Goal: Contribute content: Add original content to the website for others to see

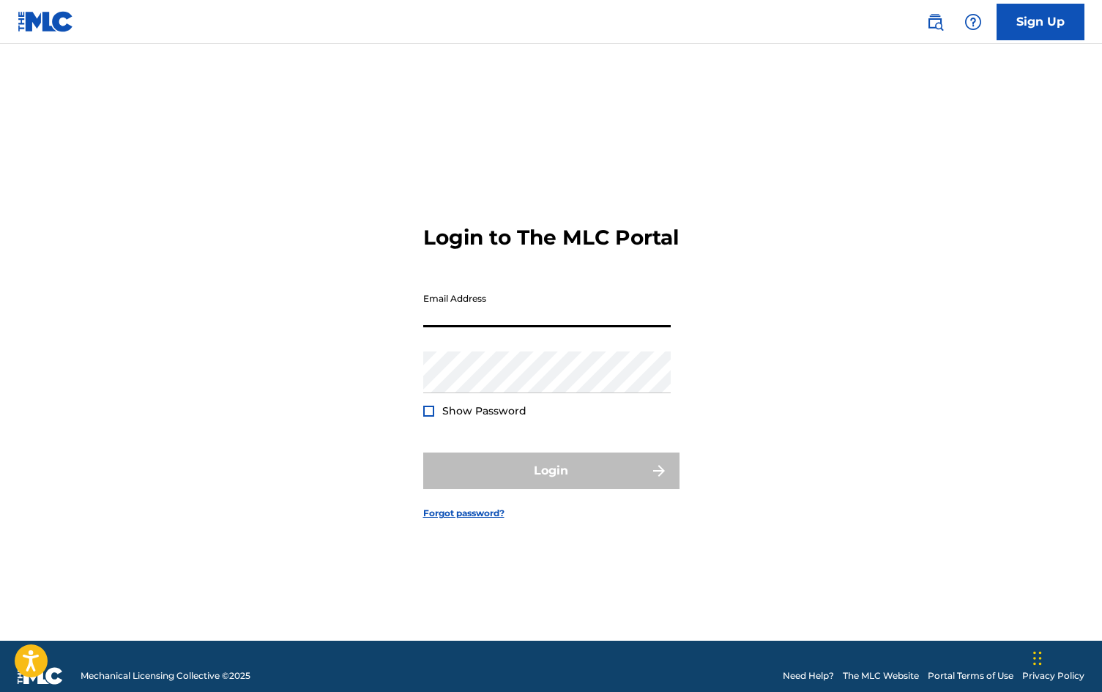
click at [495, 312] on input "Email Address" at bounding box center [547, 307] width 248 height 42
type input "[EMAIL_ADDRESS][DOMAIN_NAME]"
click at [536, 415] on div "Password Show Password" at bounding box center [547, 385] width 248 height 66
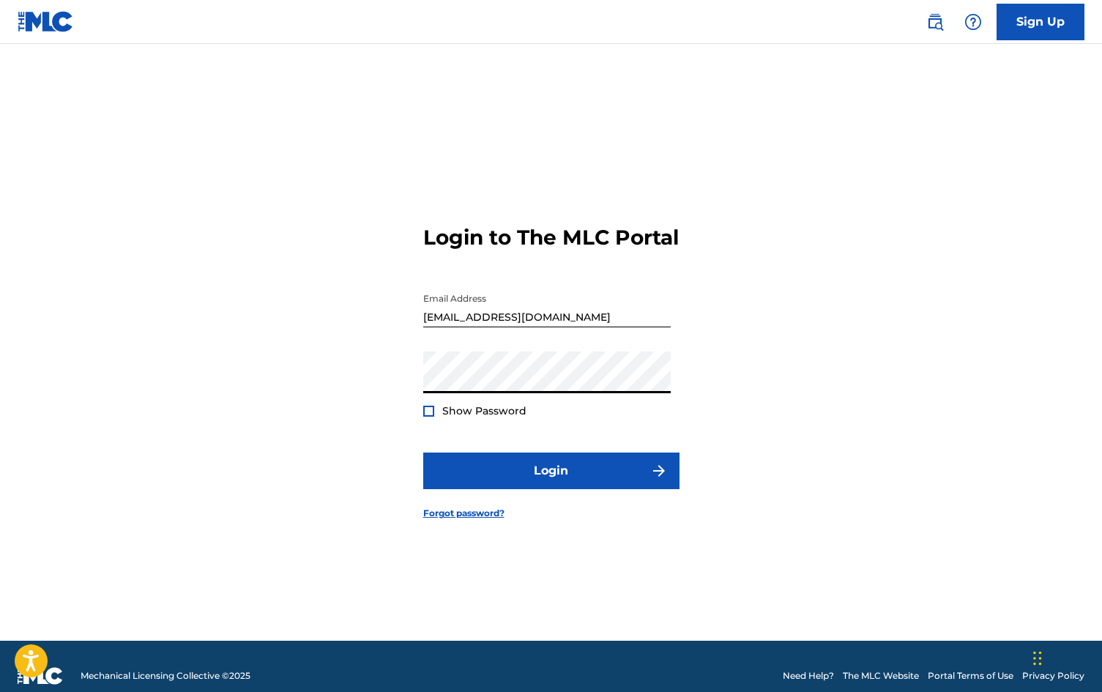
click at [423, 453] on button "Login" at bounding box center [551, 471] width 256 height 37
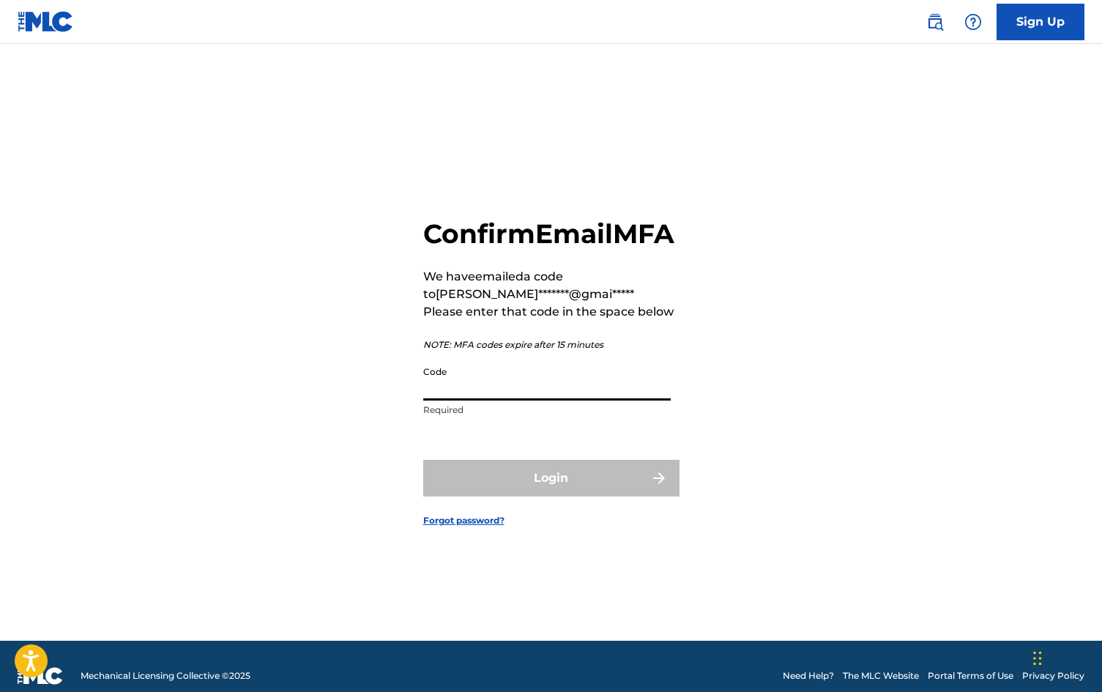
click at [494, 401] on input "Code" at bounding box center [547, 380] width 248 height 42
click at [524, 401] on input "v" at bounding box center [547, 380] width 248 height 42
paste input "026587"
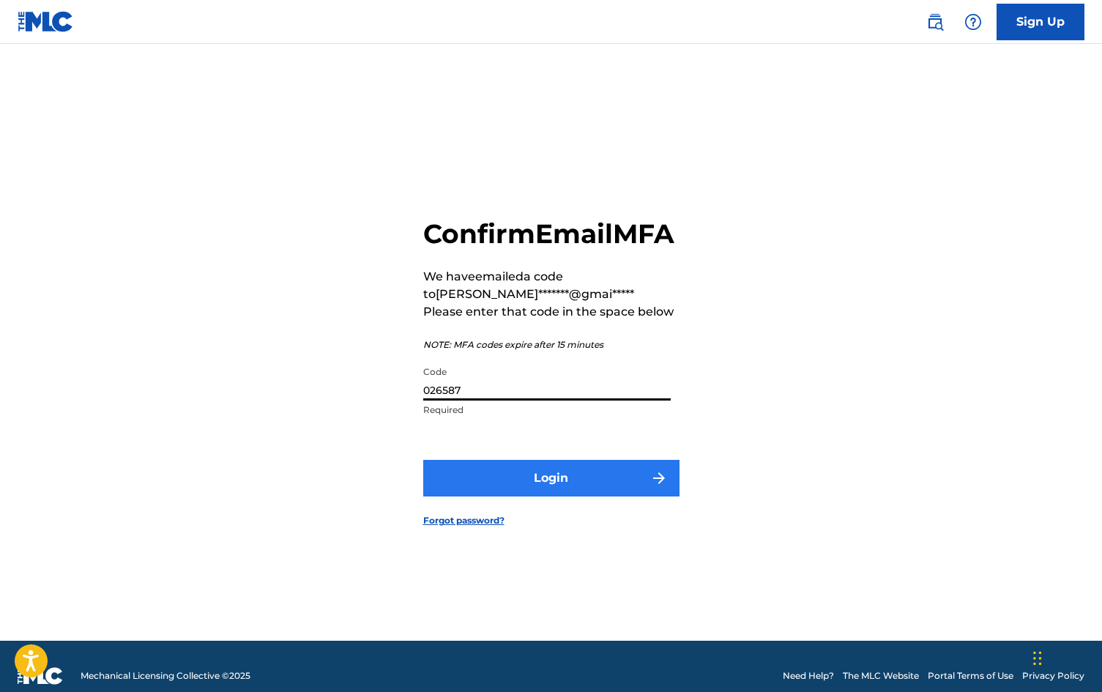
type input "026587"
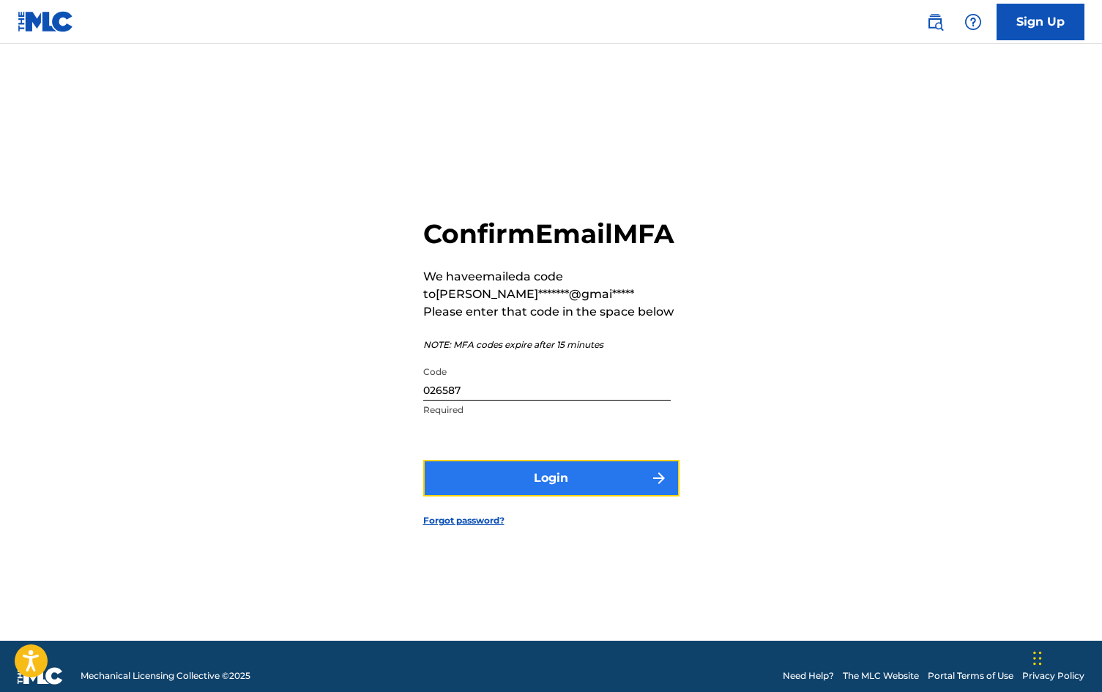
click at [519, 497] on button "Login" at bounding box center [551, 478] width 256 height 37
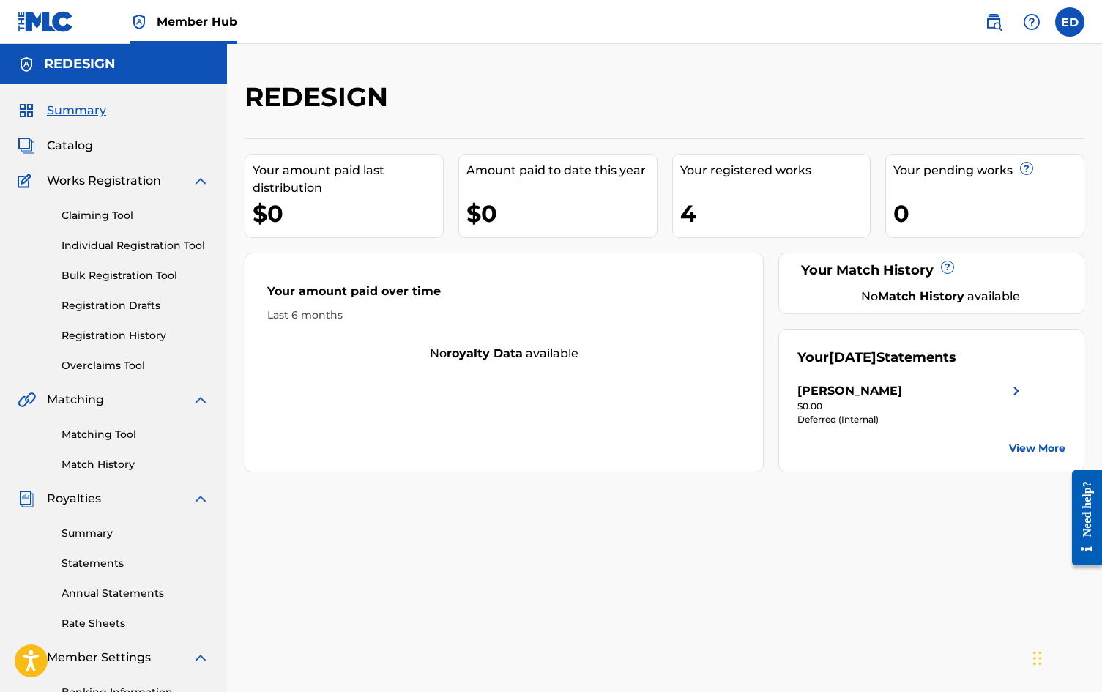
click at [624, 182] on div "Amount paid to date this year $0" at bounding box center [558, 196] width 199 height 84
click at [743, 201] on div "4" at bounding box center [775, 213] width 190 height 33
click at [125, 240] on link "Individual Registration Tool" at bounding box center [136, 245] width 148 height 15
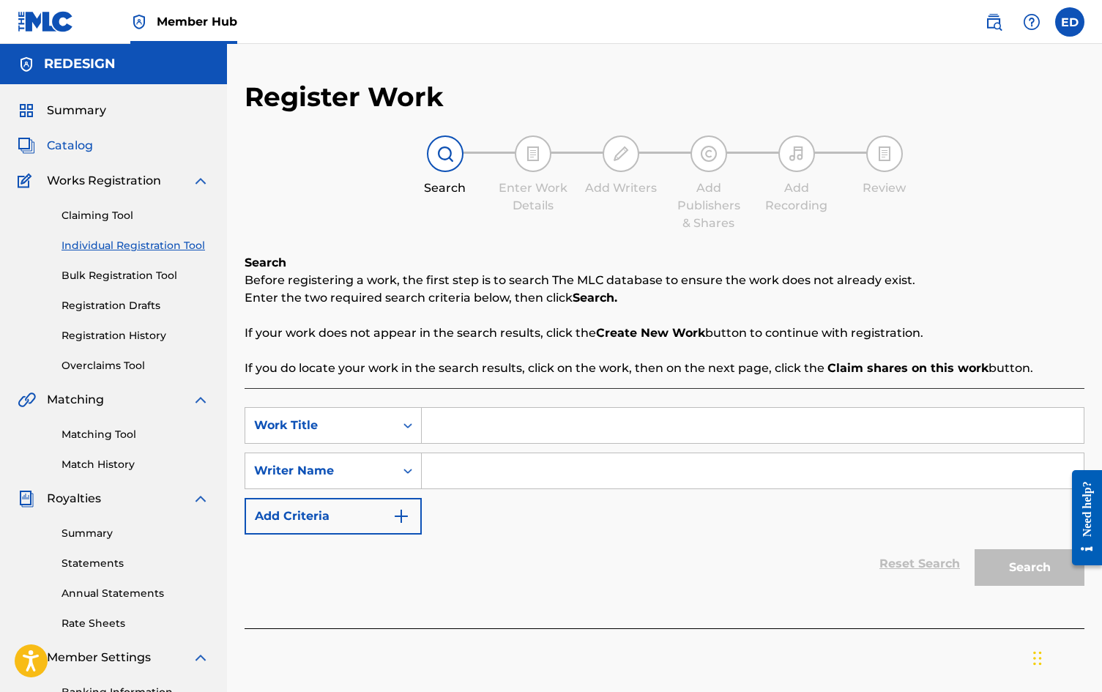
click at [90, 149] on span "Catalog" at bounding box center [70, 146] width 46 height 18
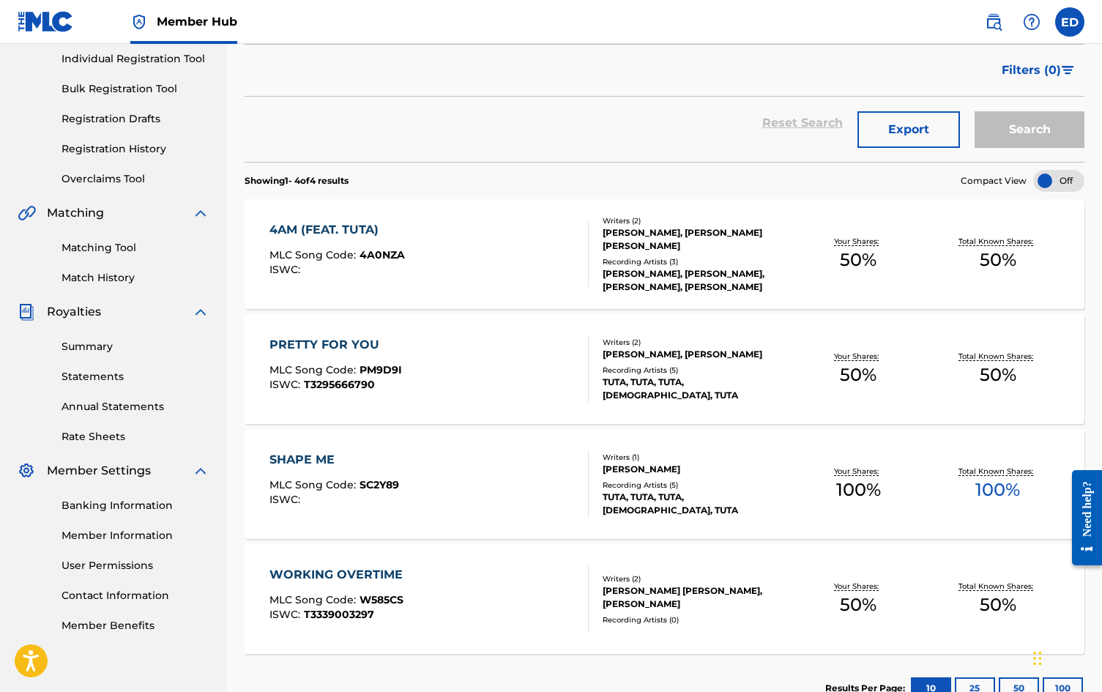
scroll to position [190, 0]
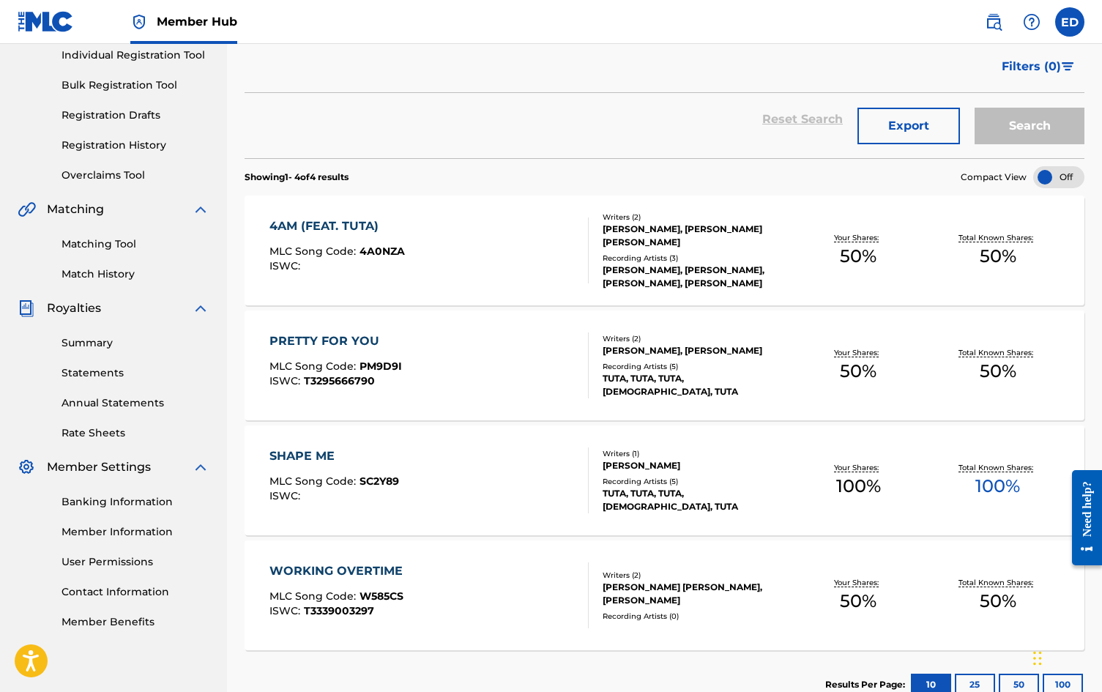
click at [585, 589] on div at bounding box center [582, 596] width 12 height 66
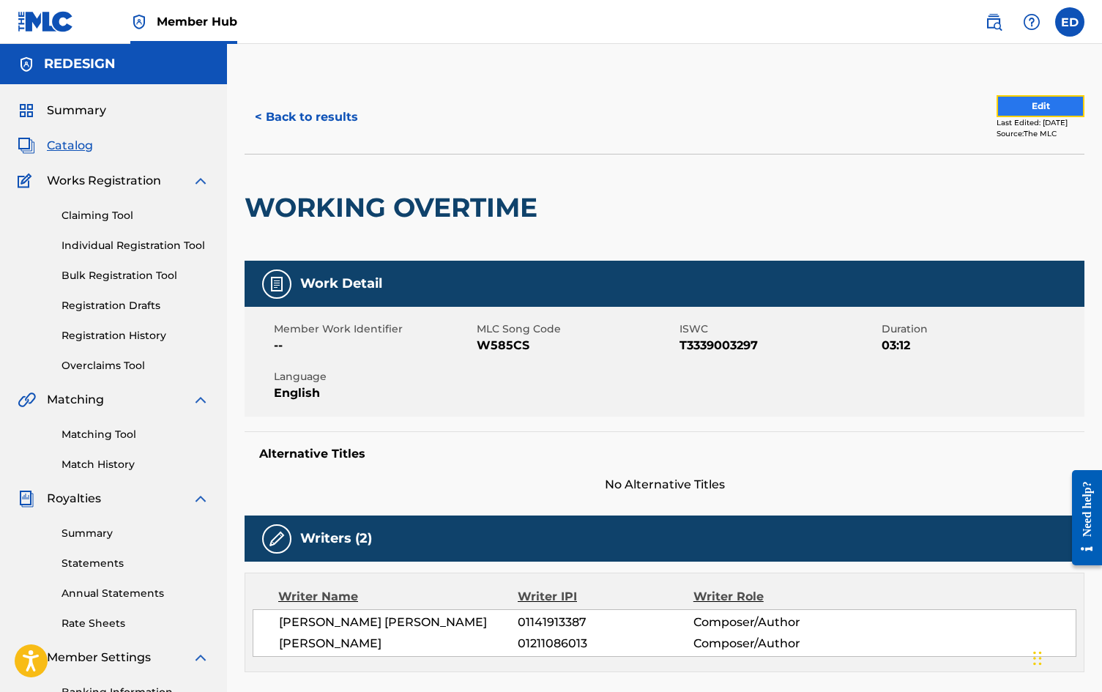
click at [997, 108] on button "Edit" at bounding box center [1041, 106] width 88 height 22
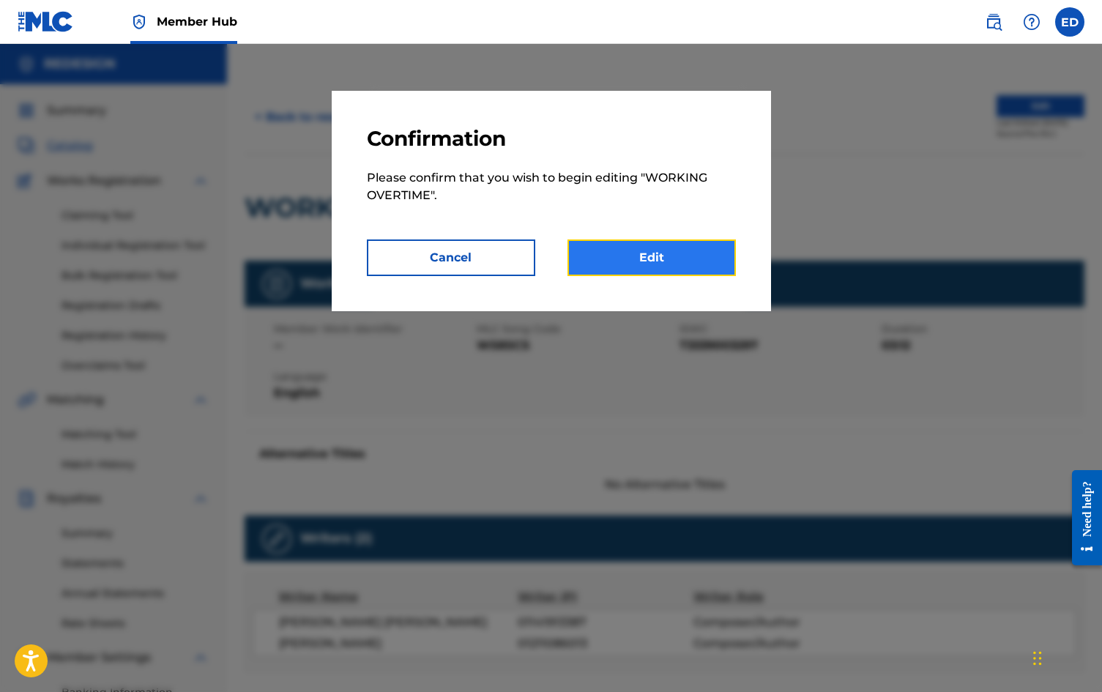
click at [644, 275] on link "Edit" at bounding box center [652, 258] width 168 height 37
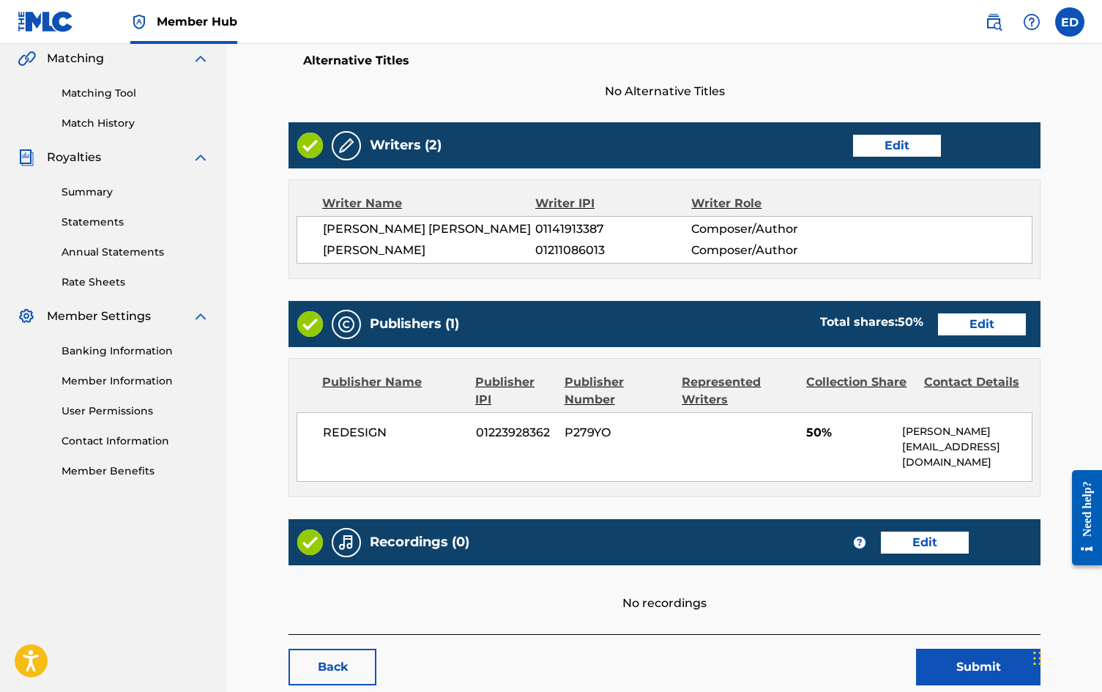
scroll to position [410, 0]
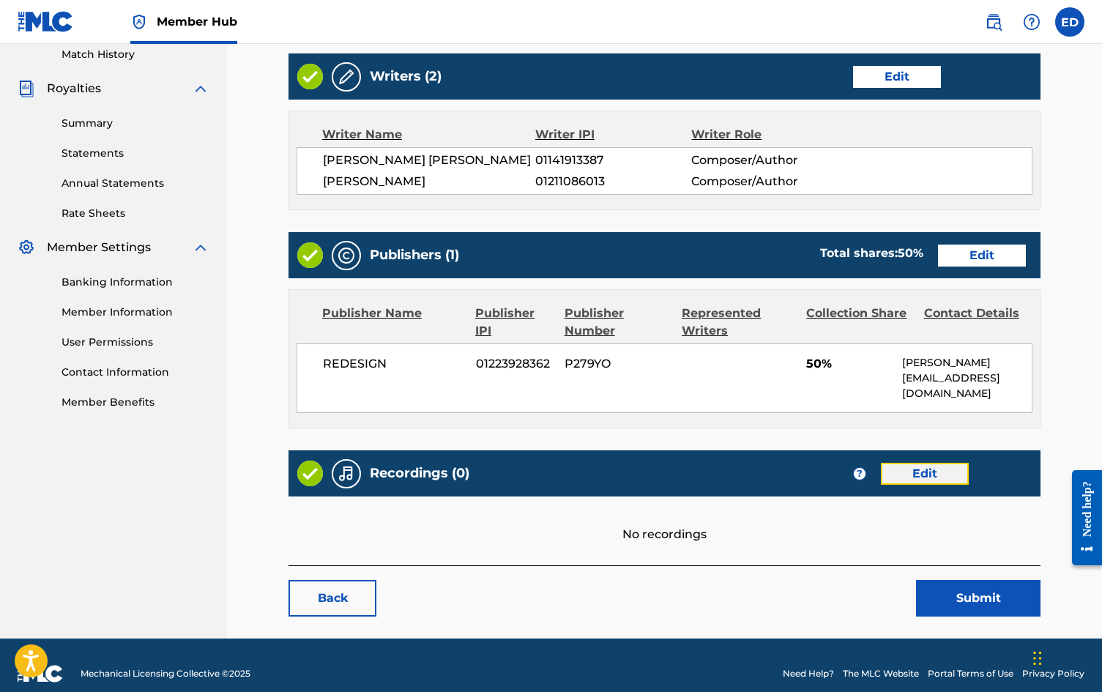
click at [908, 463] on link "Edit" at bounding box center [925, 474] width 88 height 22
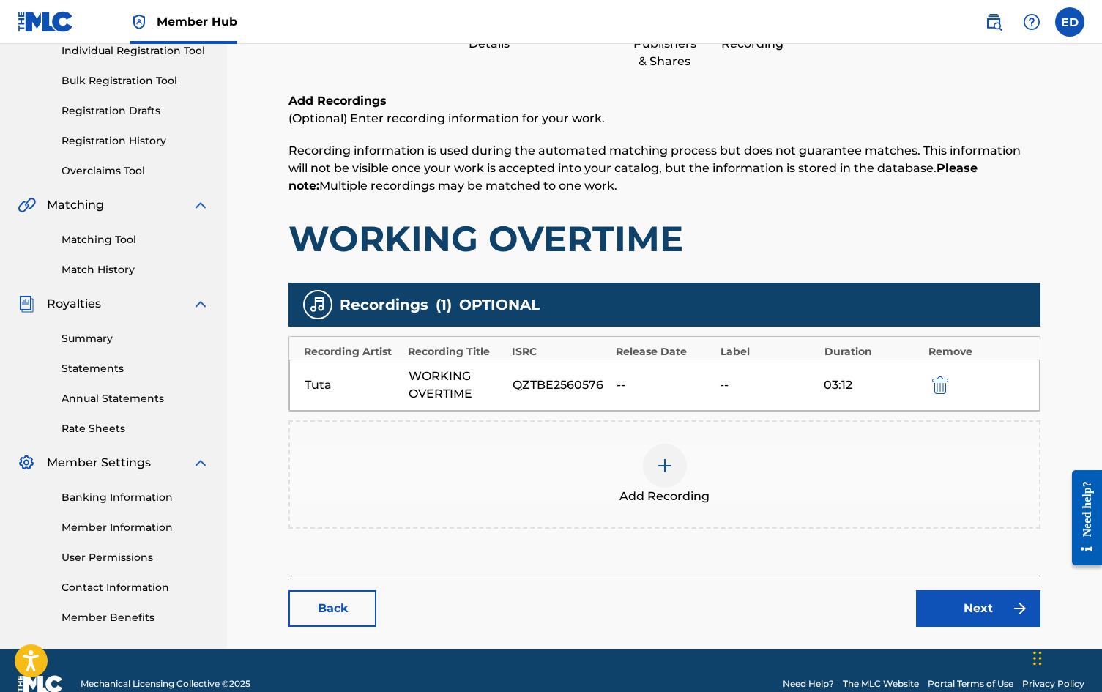
scroll to position [222, 0]
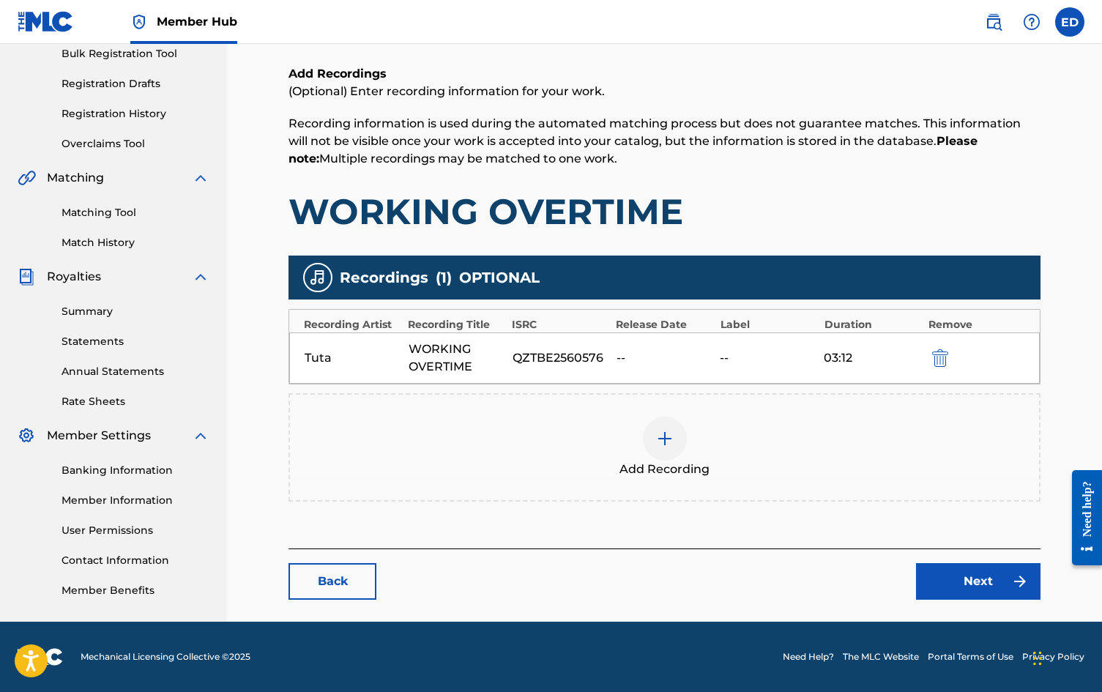
click at [656, 441] on img at bounding box center [665, 439] width 18 height 18
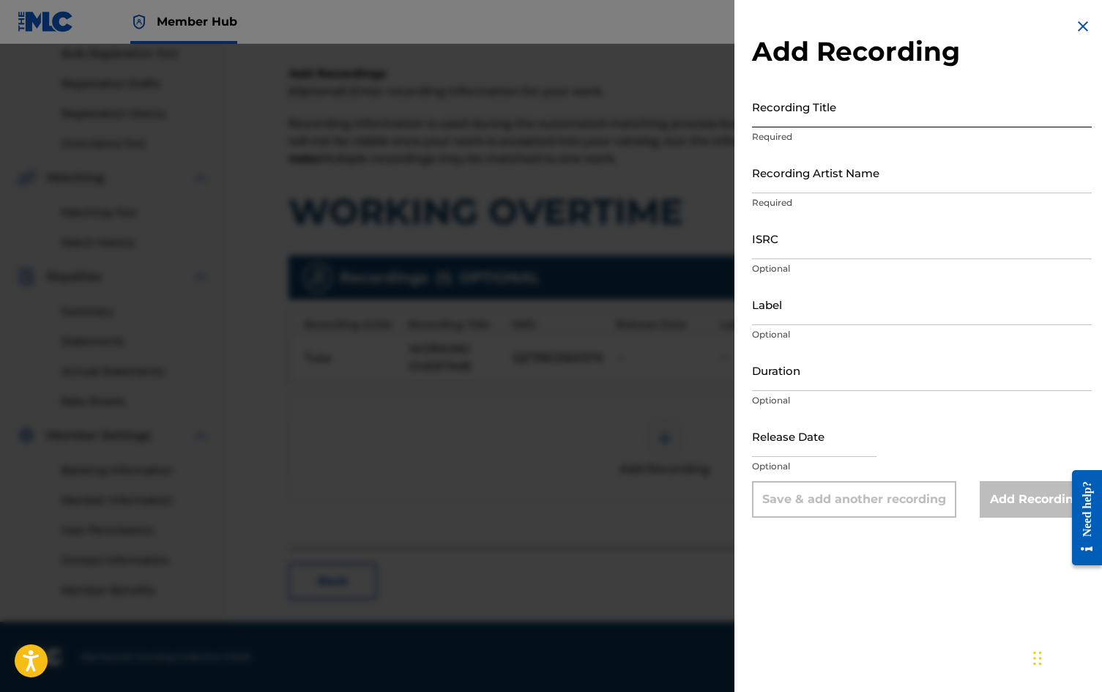
click at [837, 118] on input "Recording Title" at bounding box center [922, 107] width 340 height 42
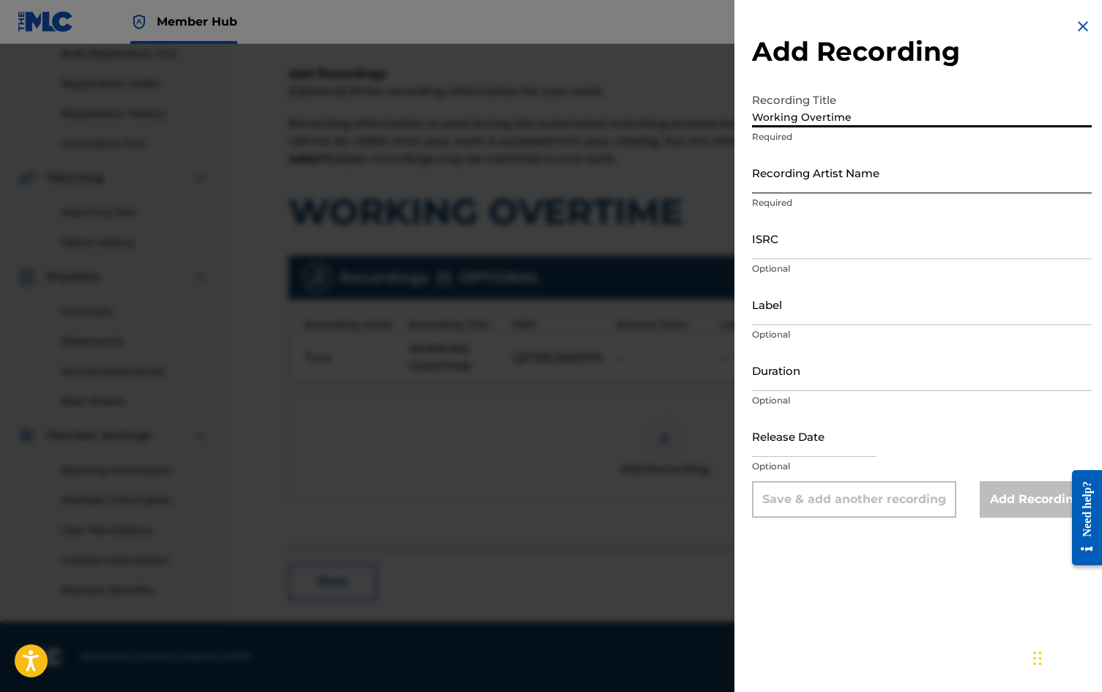
type input "Working Overtime"
click at [845, 162] on input "Recording Artist Name" at bounding box center [922, 173] width 340 height 42
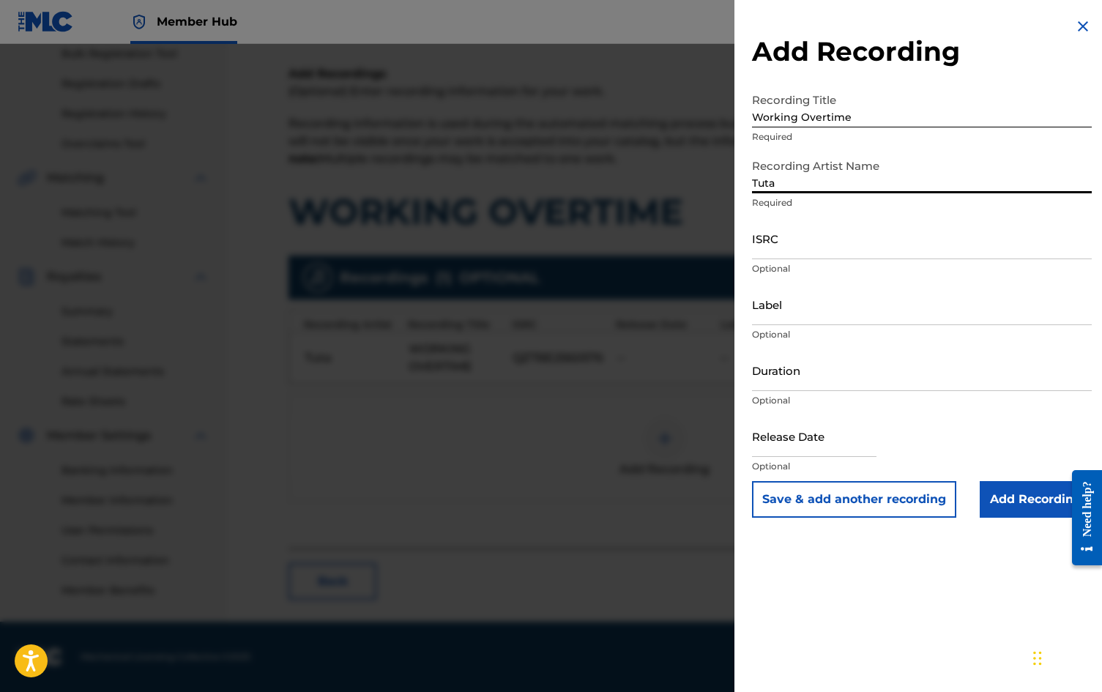
type input "Tuta"
click at [791, 253] on input "ISRC" at bounding box center [922, 239] width 340 height 42
paste input "QZTBE2560576"
type input "QZTBE2560576"
click at [943, 420] on div "Release Date Optional" at bounding box center [922, 448] width 340 height 66
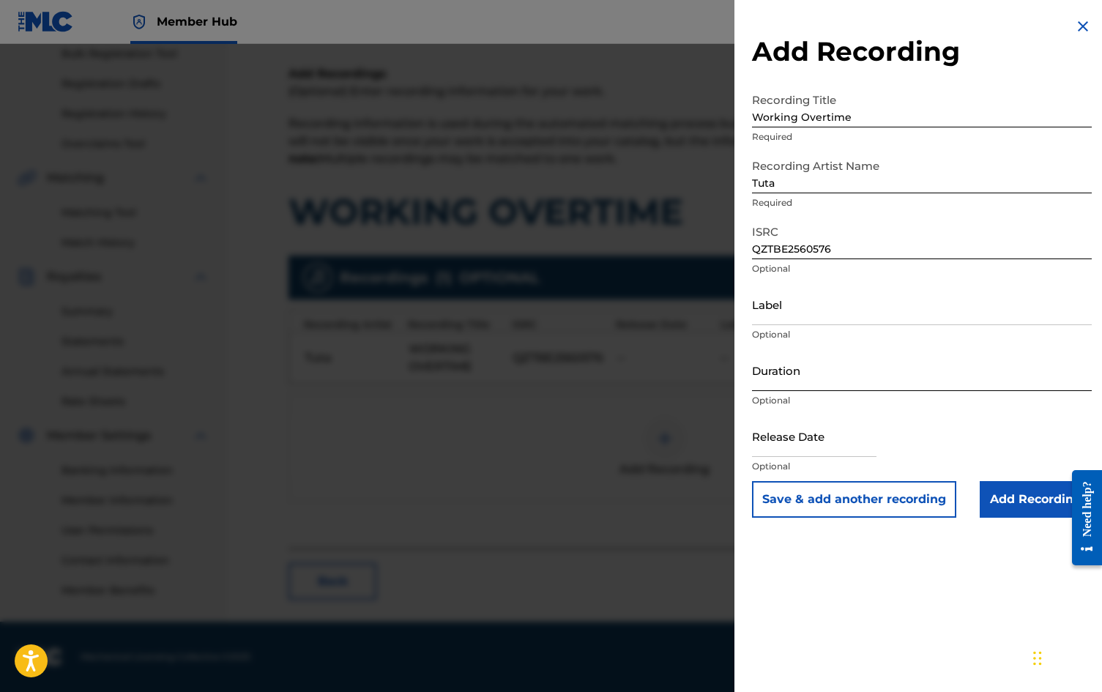
click at [837, 379] on input "Duration" at bounding box center [922, 370] width 340 height 42
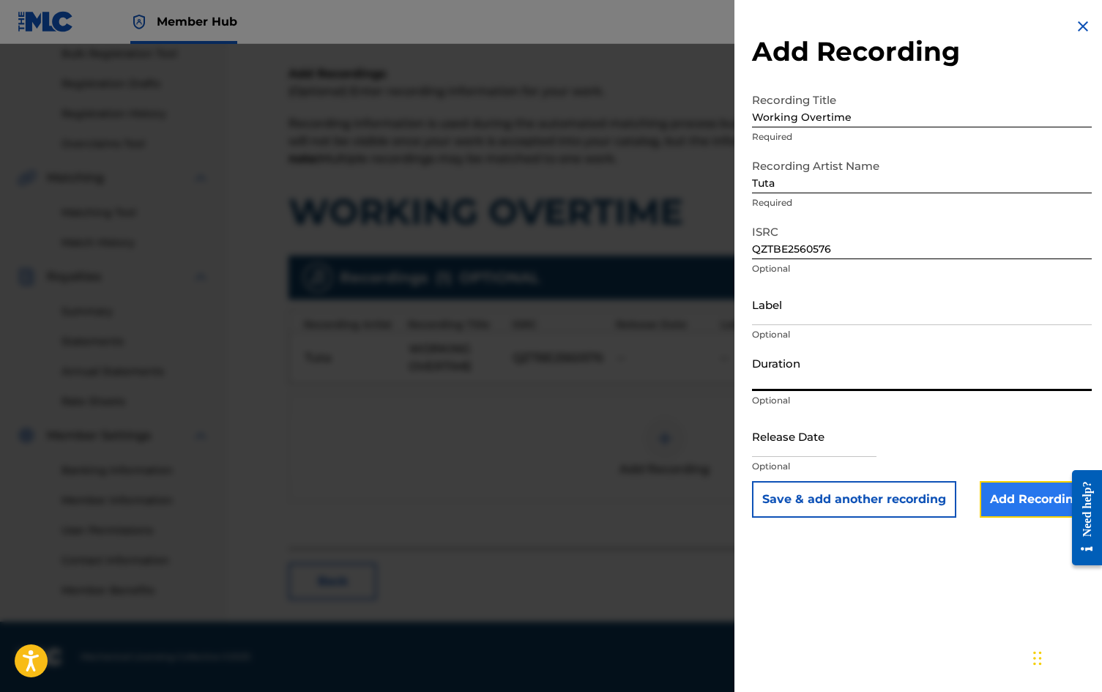
click at [1043, 505] on input "Add Recording" at bounding box center [1036, 499] width 112 height 37
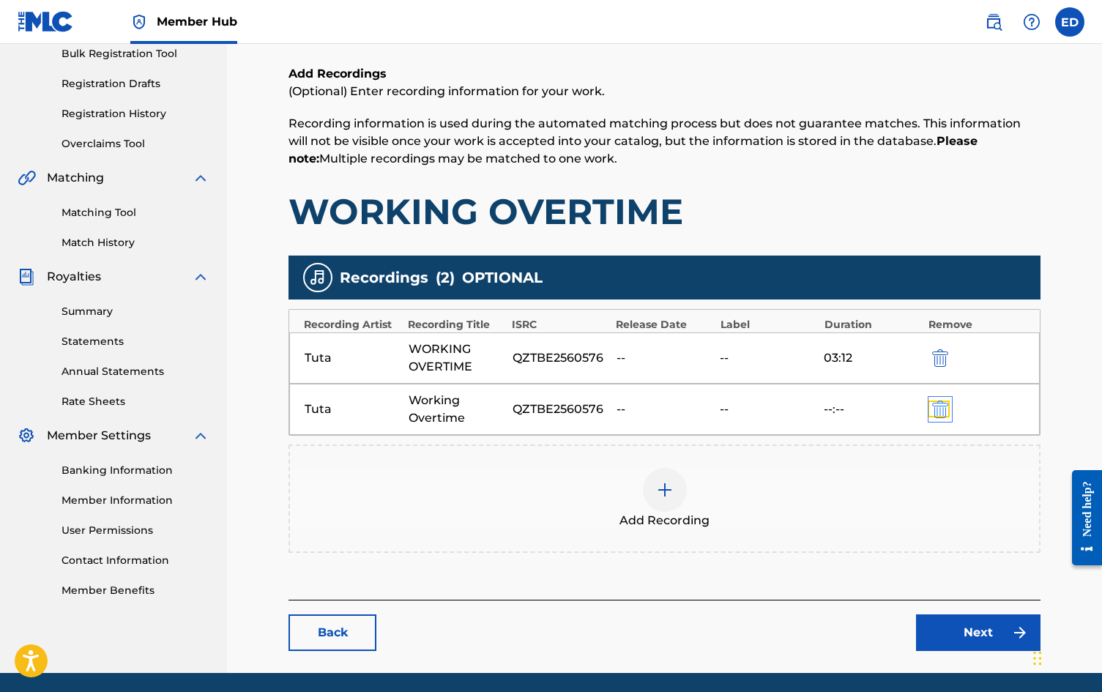
click at [942, 412] on img "submit" at bounding box center [940, 410] width 16 height 18
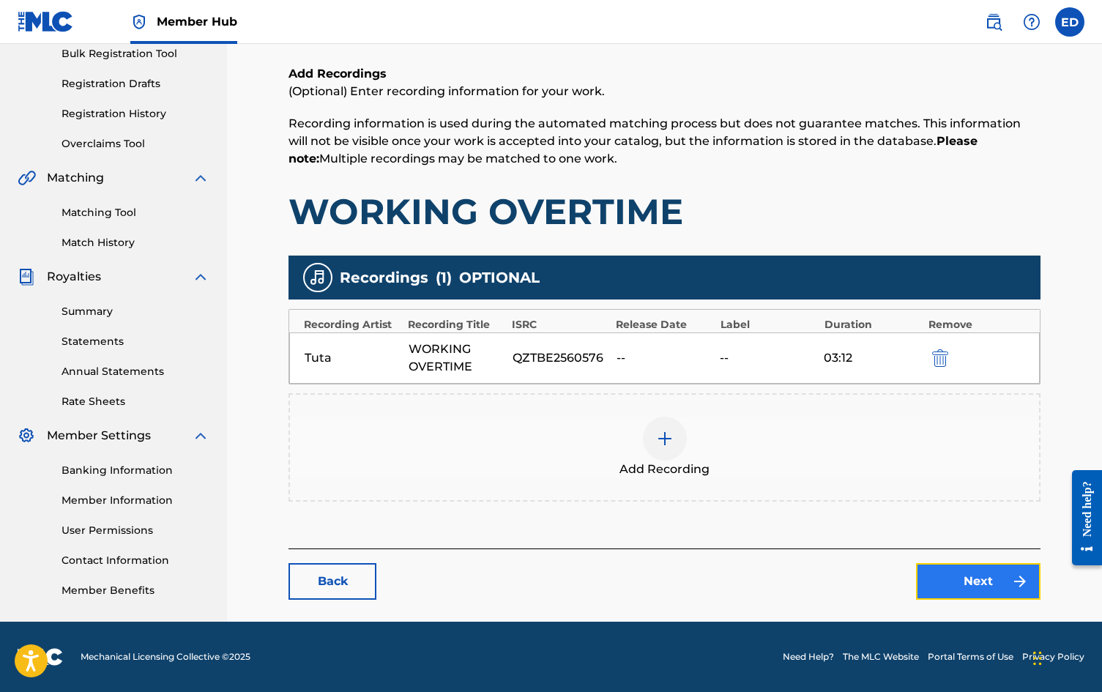
click at [971, 589] on link "Next" at bounding box center [978, 581] width 125 height 37
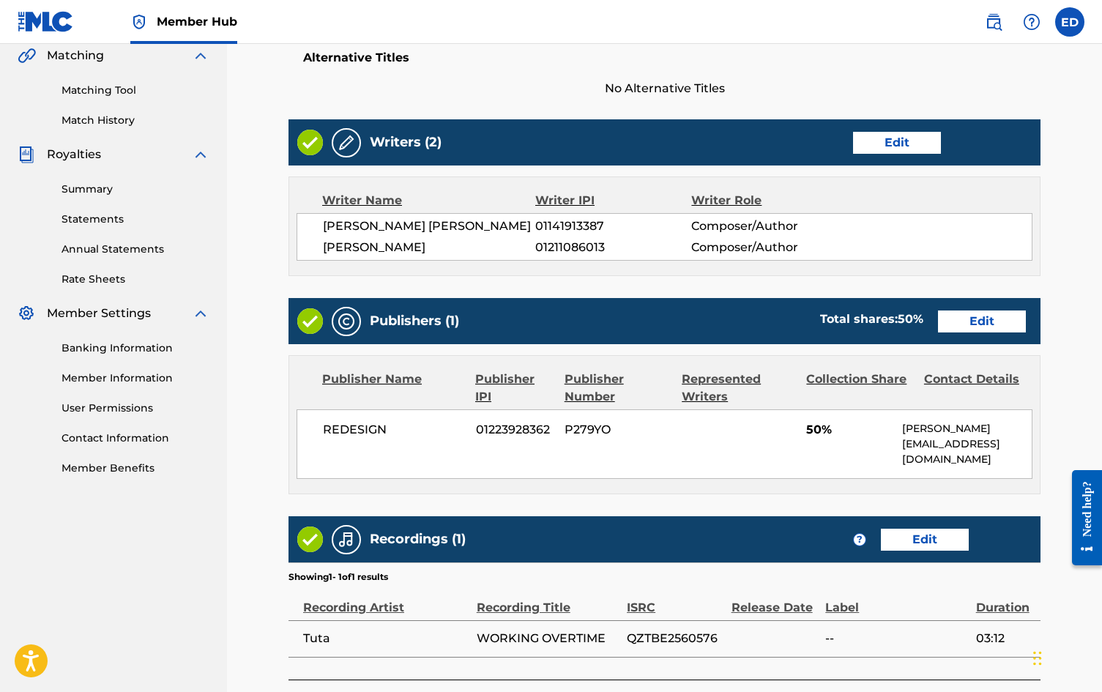
scroll to position [458, 0]
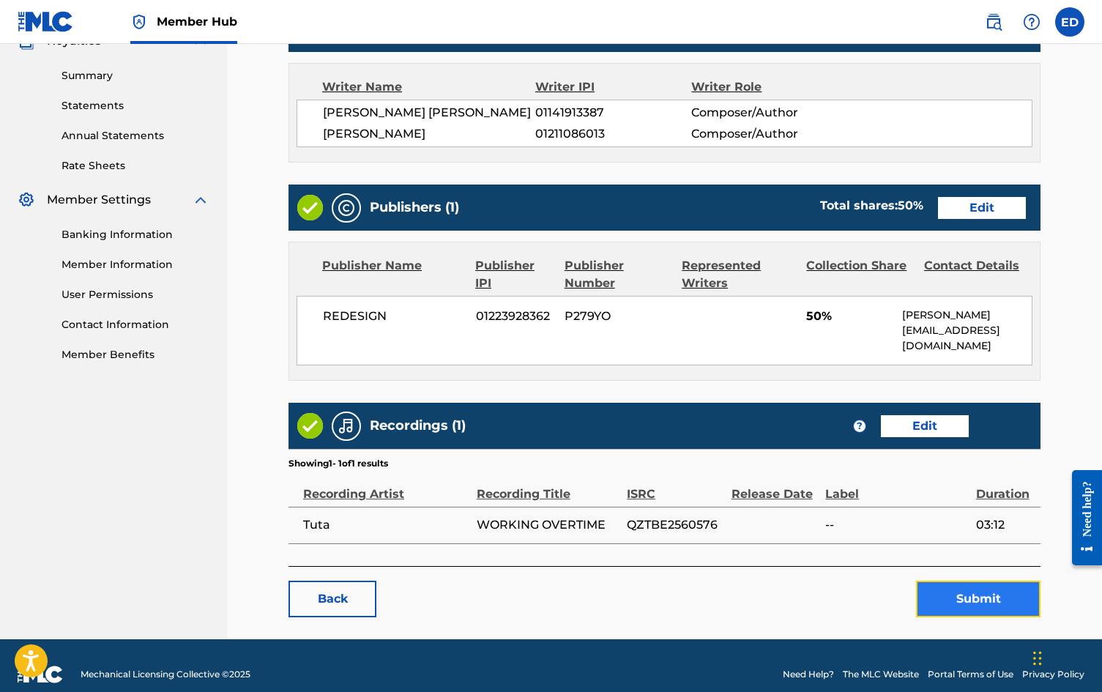
click at [965, 587] on button "Submit" at bounding box center [978, 599] width 125 height 37
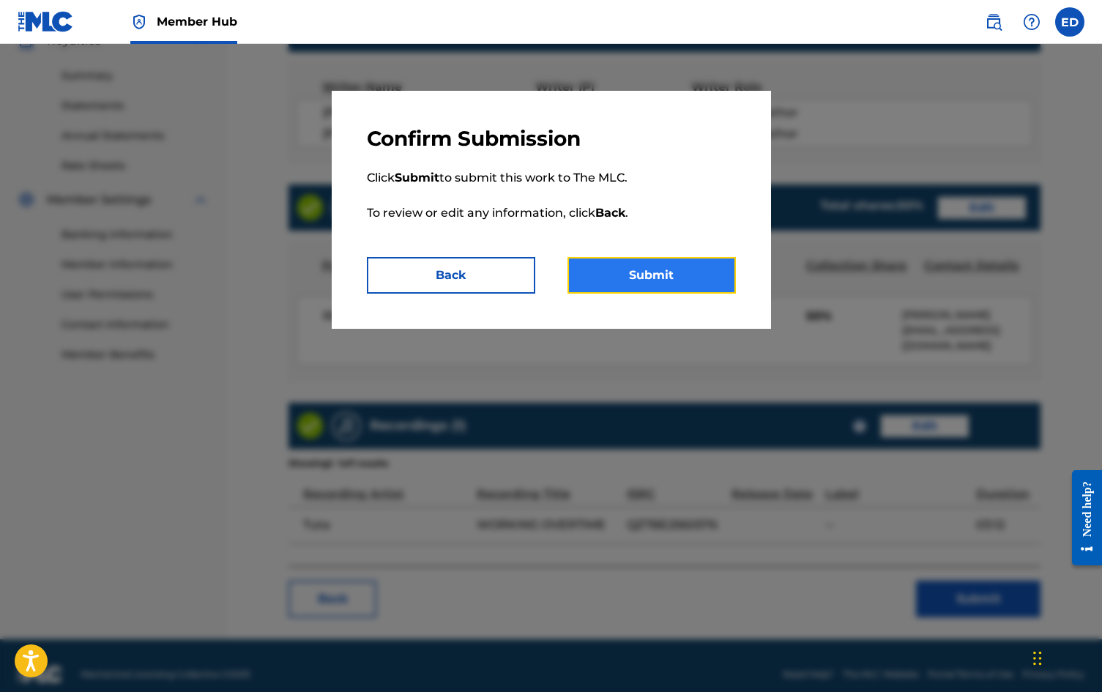
click at [679, 278] on button "Submit" at bounding box center [652, 275] width 168 height 37
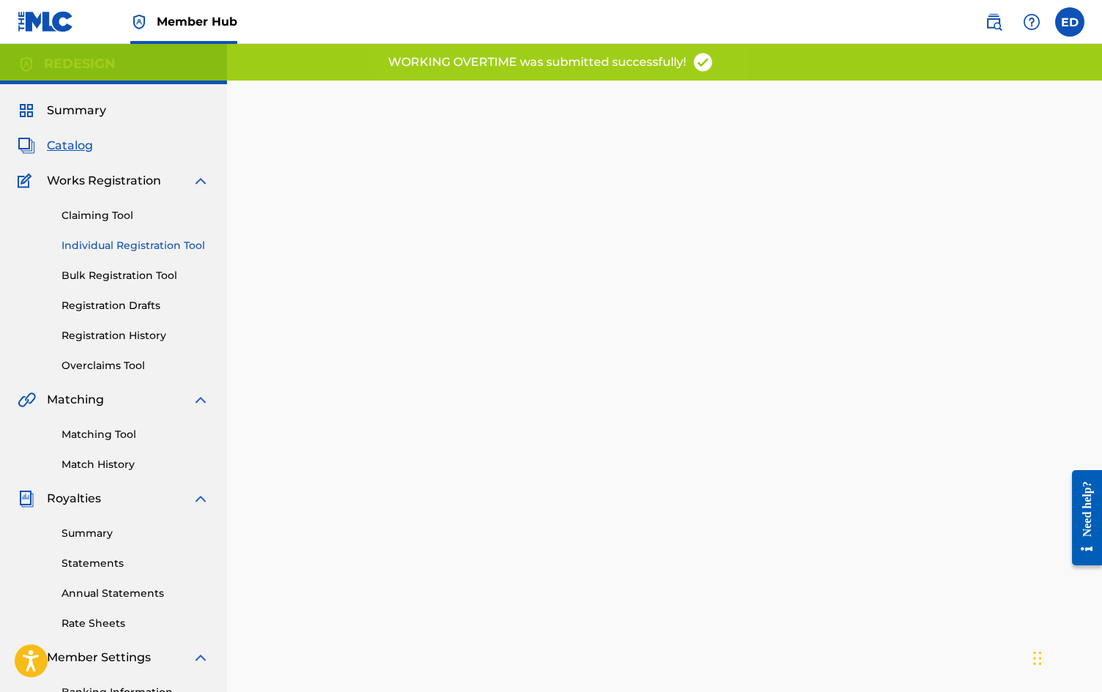
click at [178, 245] on link "Individual Registration Tool" at bounding box center [136, 245] width 148 height 15
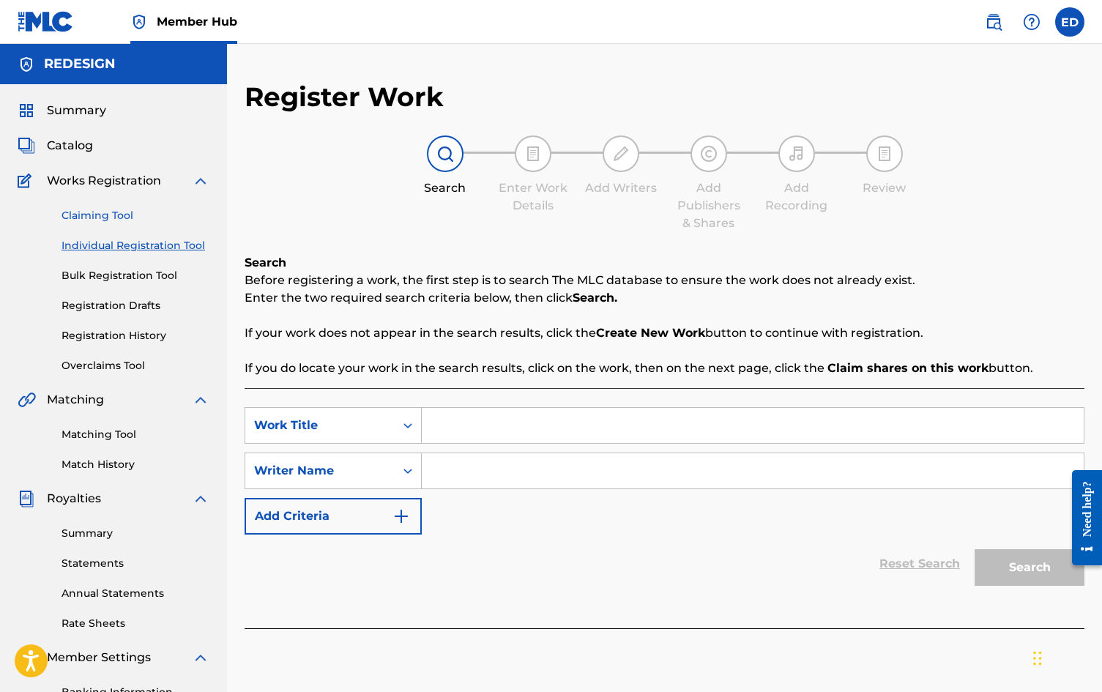
click at [101, 219] on link "Claiming Tool" at bounding box center [136, 215] width 148 height 15
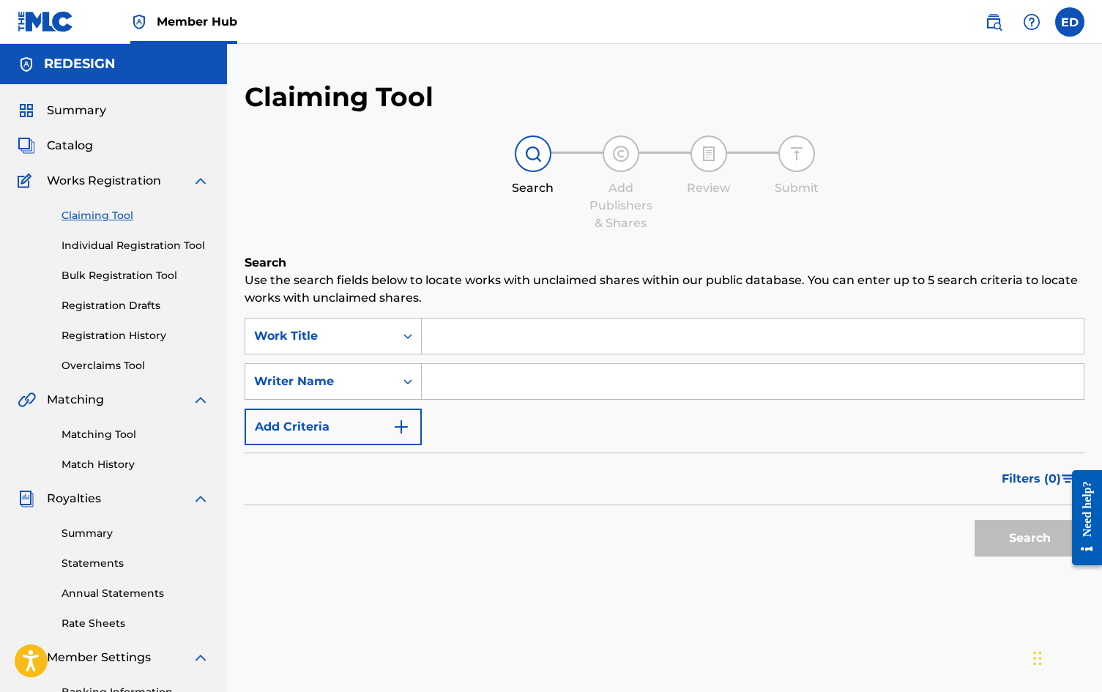
click at [92, 161] on div "Summary Catalog Works Registration Claiming Tool Individual Registration Tool B…" at bounding box center [113, 461] width 227 height 754
click at [87, 144] on span "Catalog" at bounding box center [70, 146] width 46 height 18
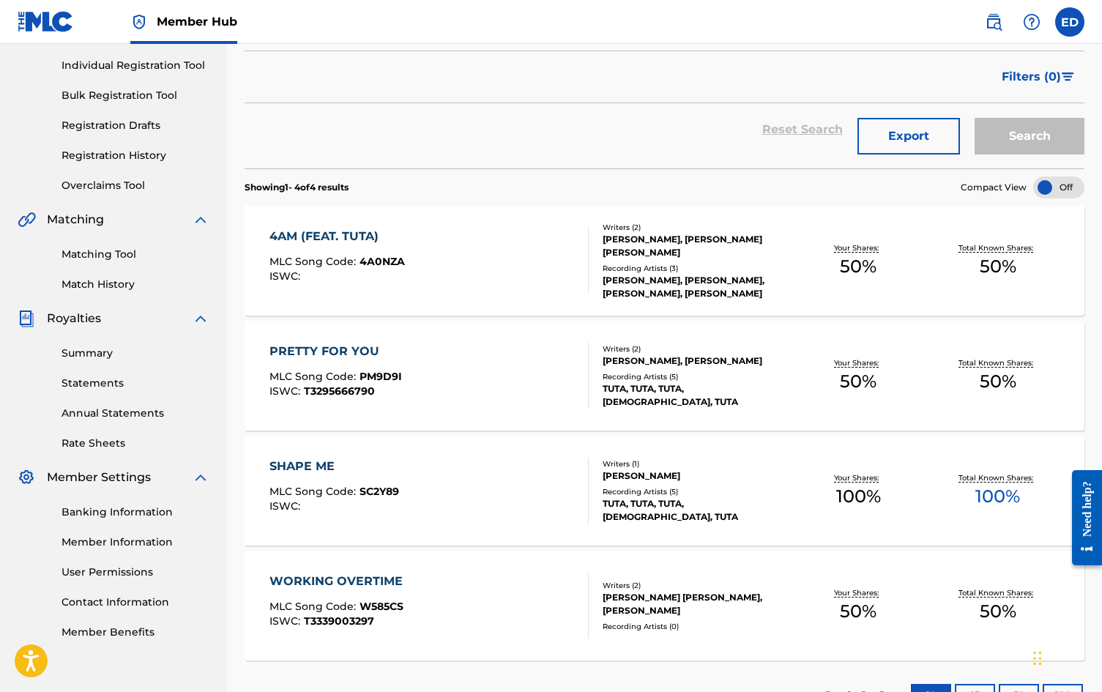
scroll to position [253, 0]
